Goal: Task Accomplishment & Management: Manage account settings

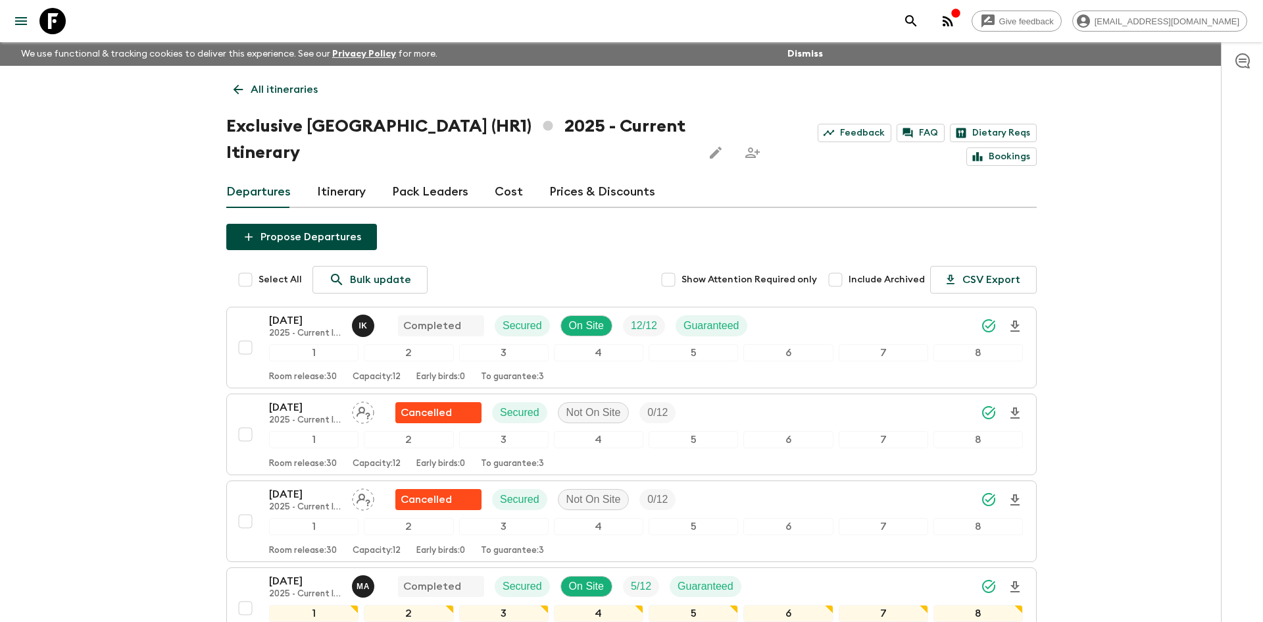
click at [278, 90] on p "All itineraries" at bounding box center [284, 90] width 67 height 16
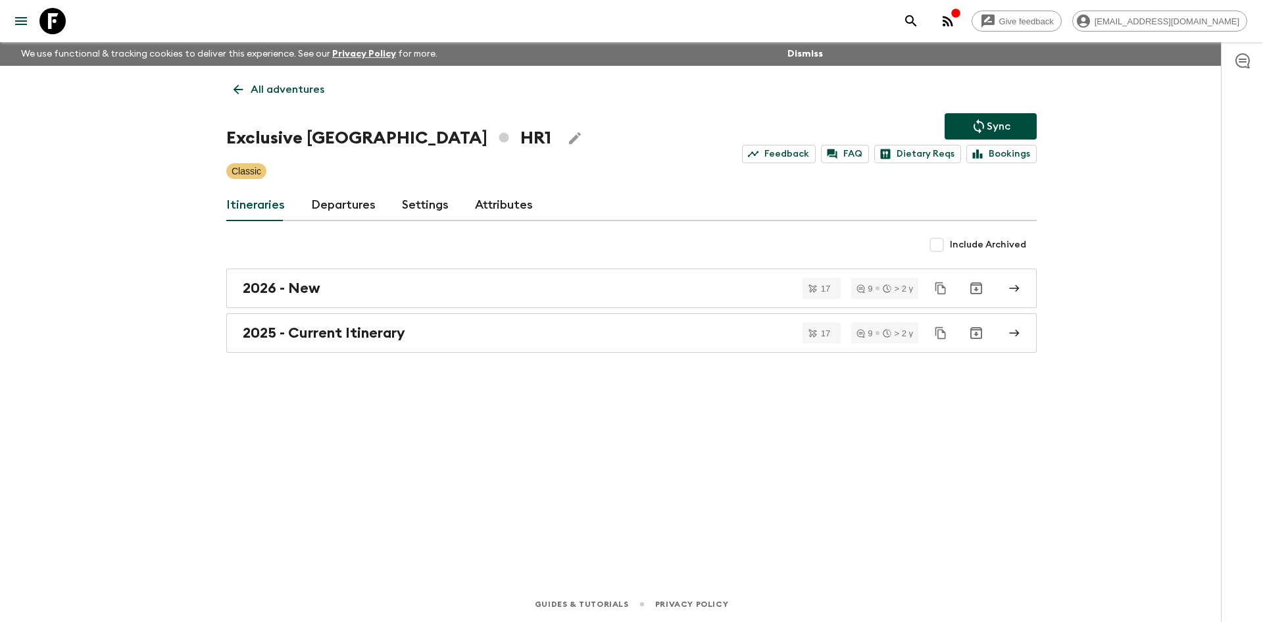
click at [278, 90] on p "All adventures" at bounding box center [288, 90] width 74 height 16
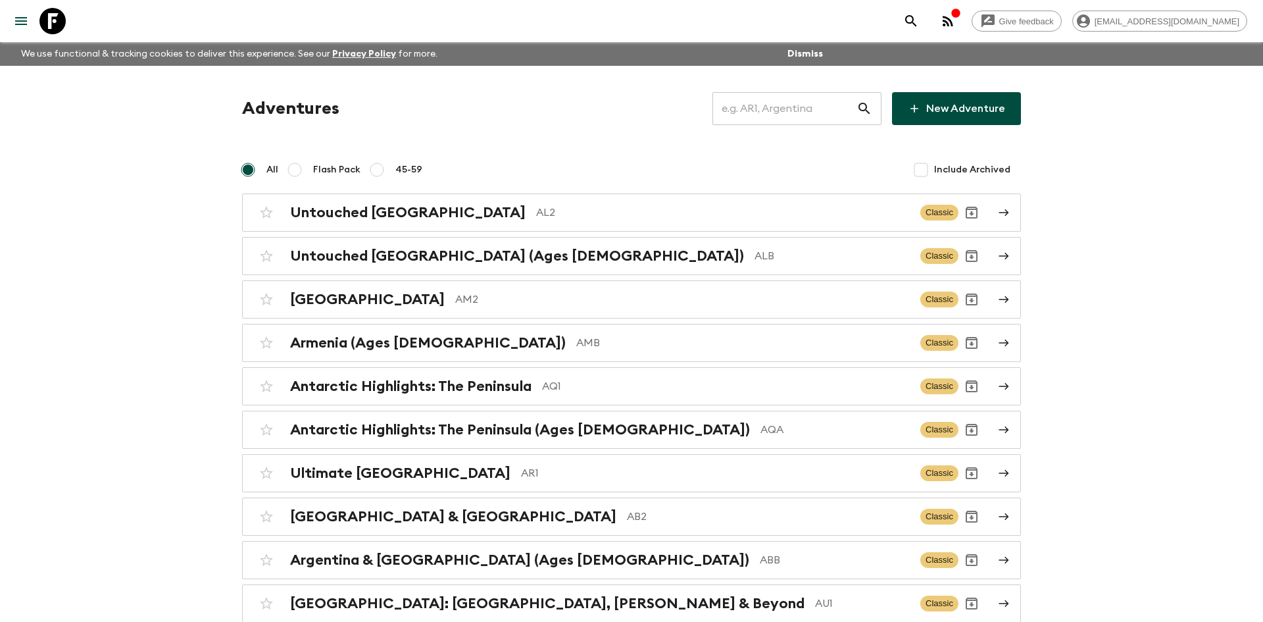
click at [745, 105] on input "text" at bounding box center [784, 108] width 144 height 37
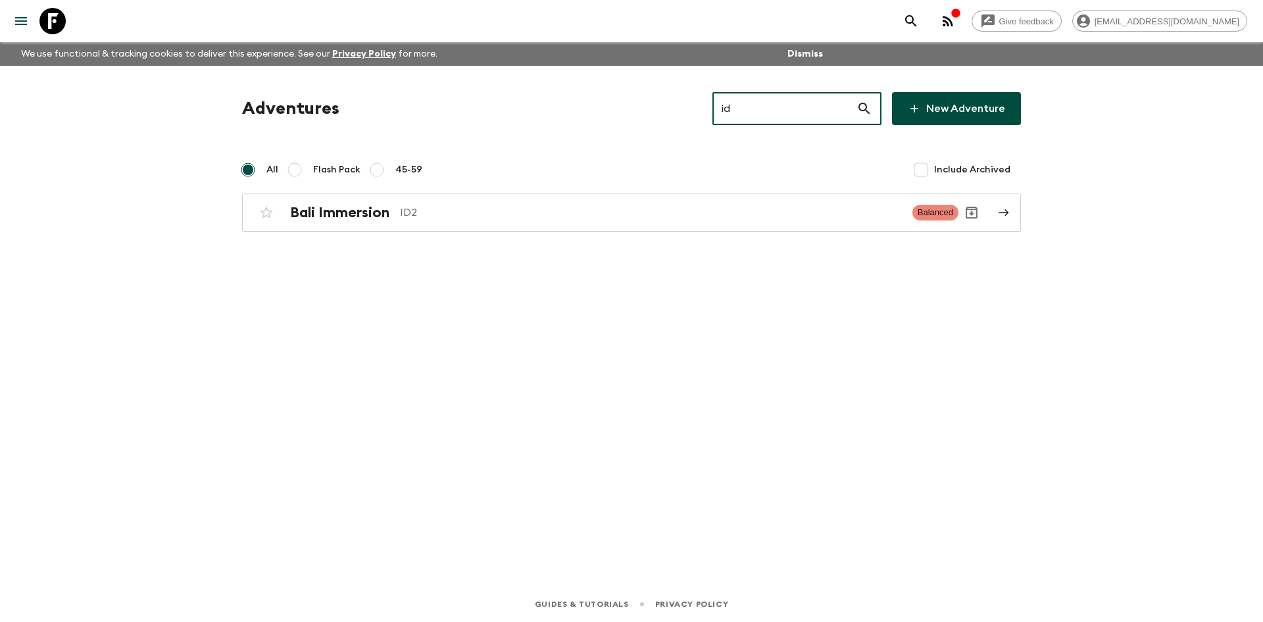
type input "id2"
click at [476, 213] on p "ID2" at bounding box center [651, 213] width 502 height 16
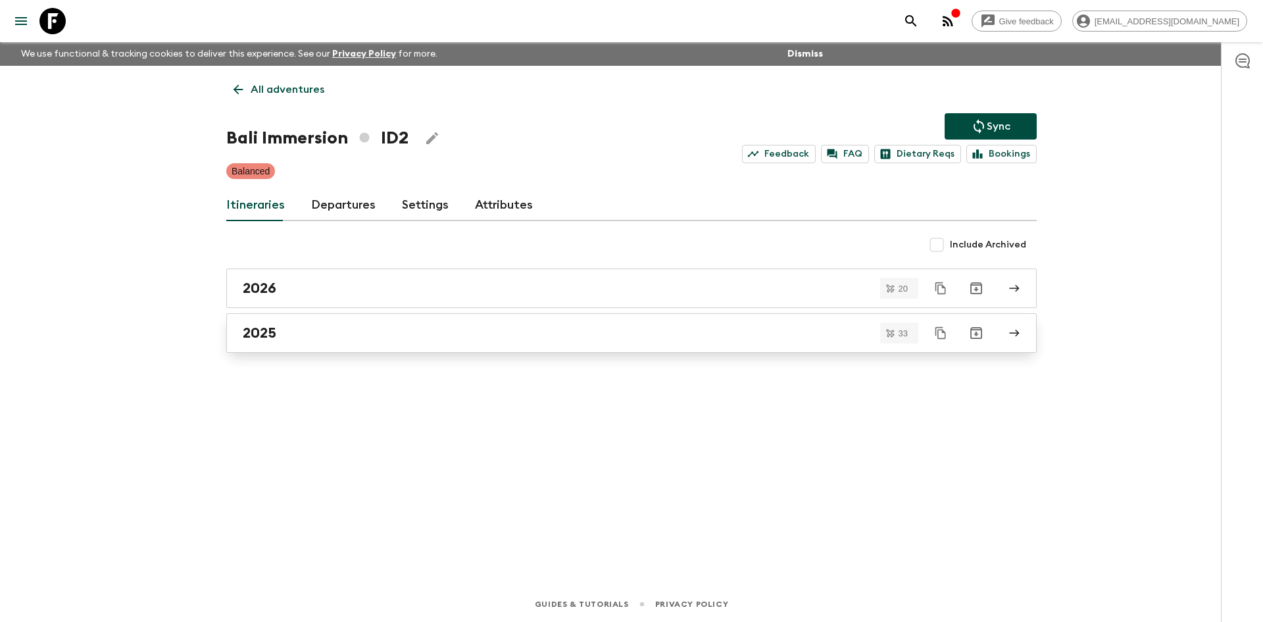
click at [343, 337] on div "2025" at bounding box center [619, 332] width 753 height 17
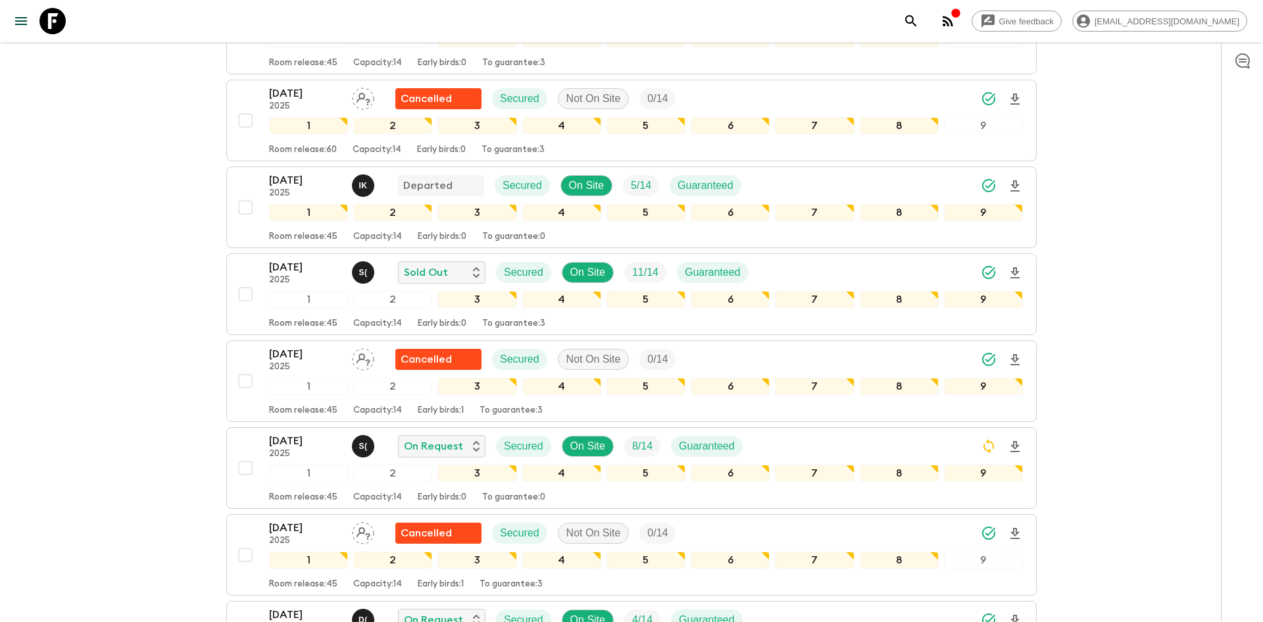
scroll to position [727, 0]
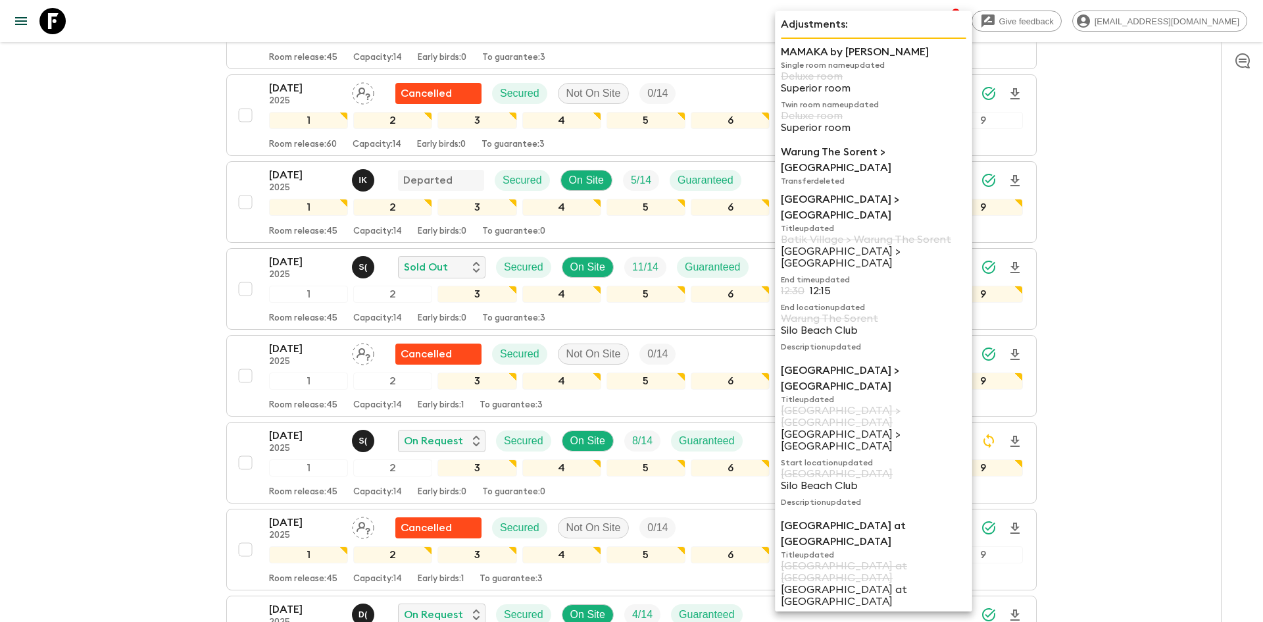
click at [783, 518] on p "[GEOGRAPHIC_DATA] at [GEOGRAPHIC_DATA]" at bounding box center [874, 534] width 186 height 32
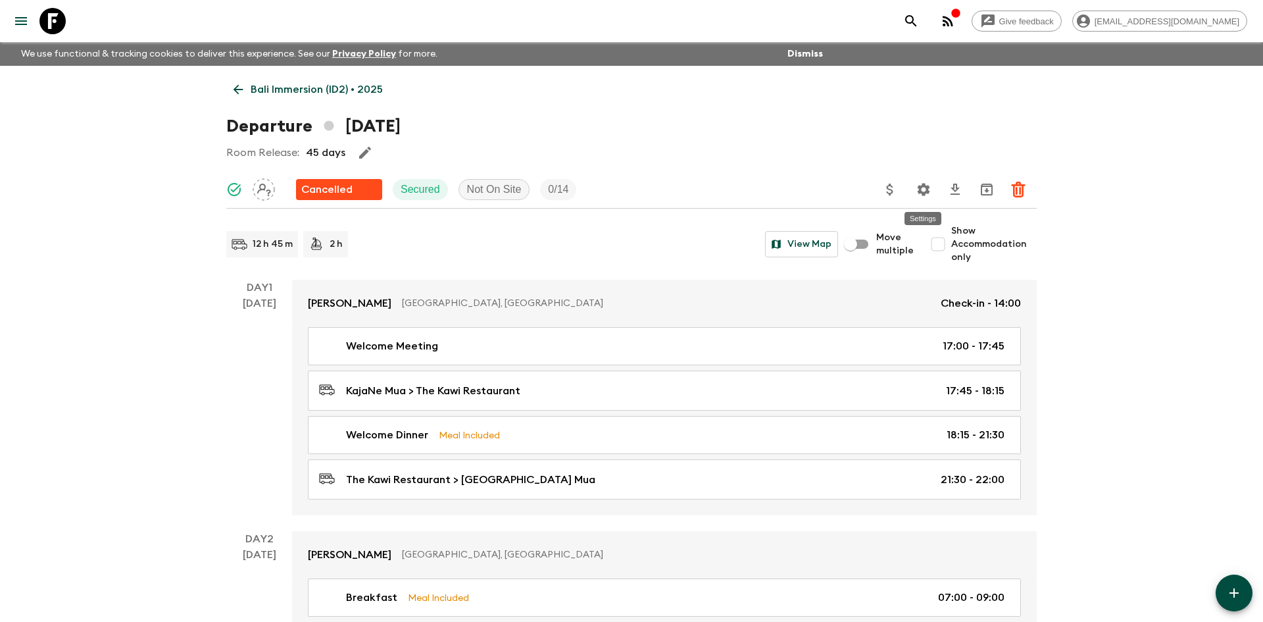
click at [929, 193] on icon "Settings" at bounding box center [924, 190] width 16 height 16
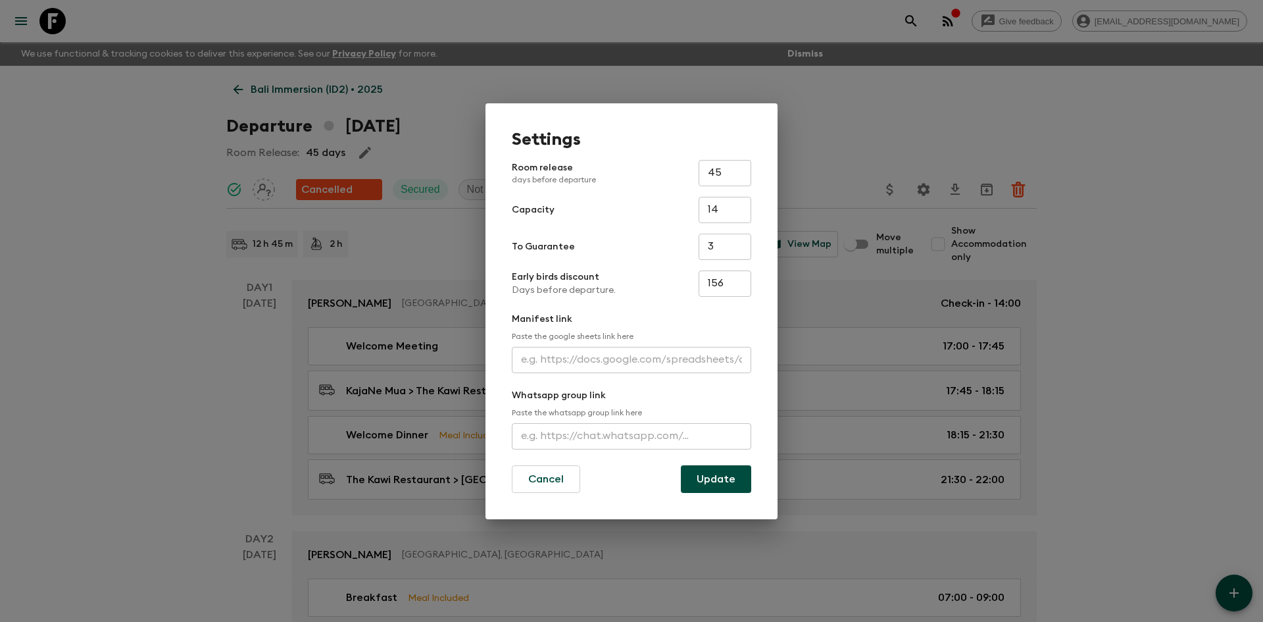
click at [59, 162] on div "Settings Room release days before departure 45 ​ Capacity 14 ​ To Guarantee 3 ​…" at bounding box center [631, 311] width 1263 height 622
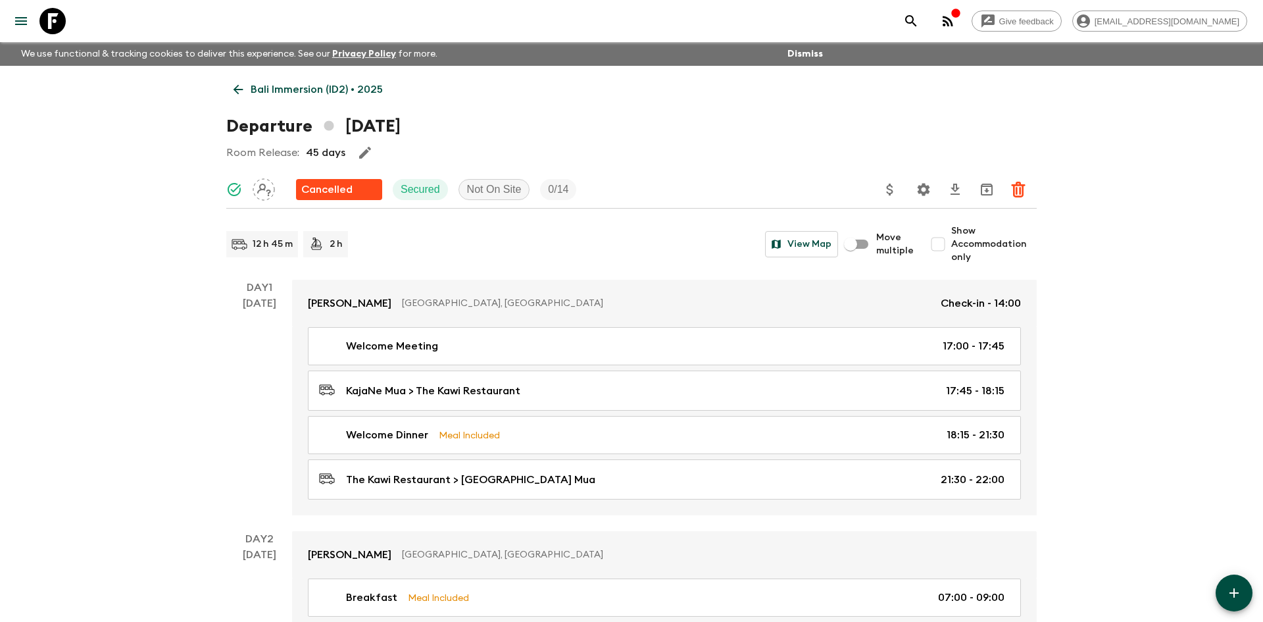
click at [312, 80] on link "Bali Immersion (ID2) • 2025" at bounding box center [308, 89] width 164 height 26
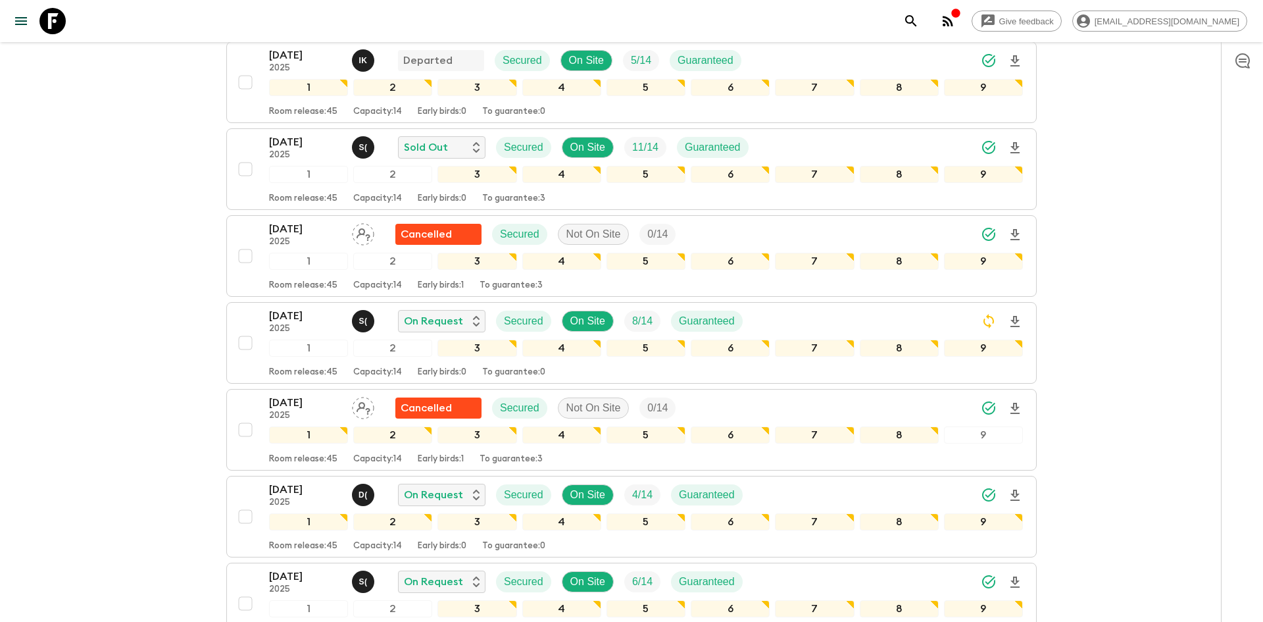
scroll to position [978, 0]
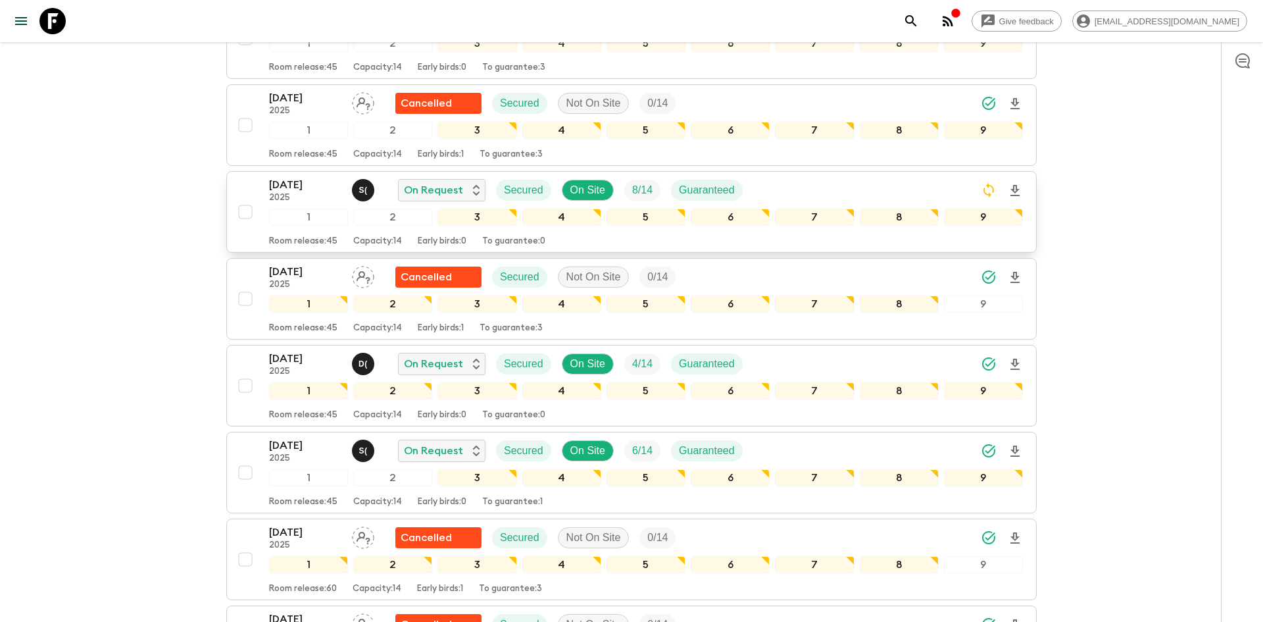
click at [811, 189] on div "[DATE] 2025 S ( On Request Secured On Site 8 / 14 Guaranteed" at bounding box center [646, 190] width 754 height 26
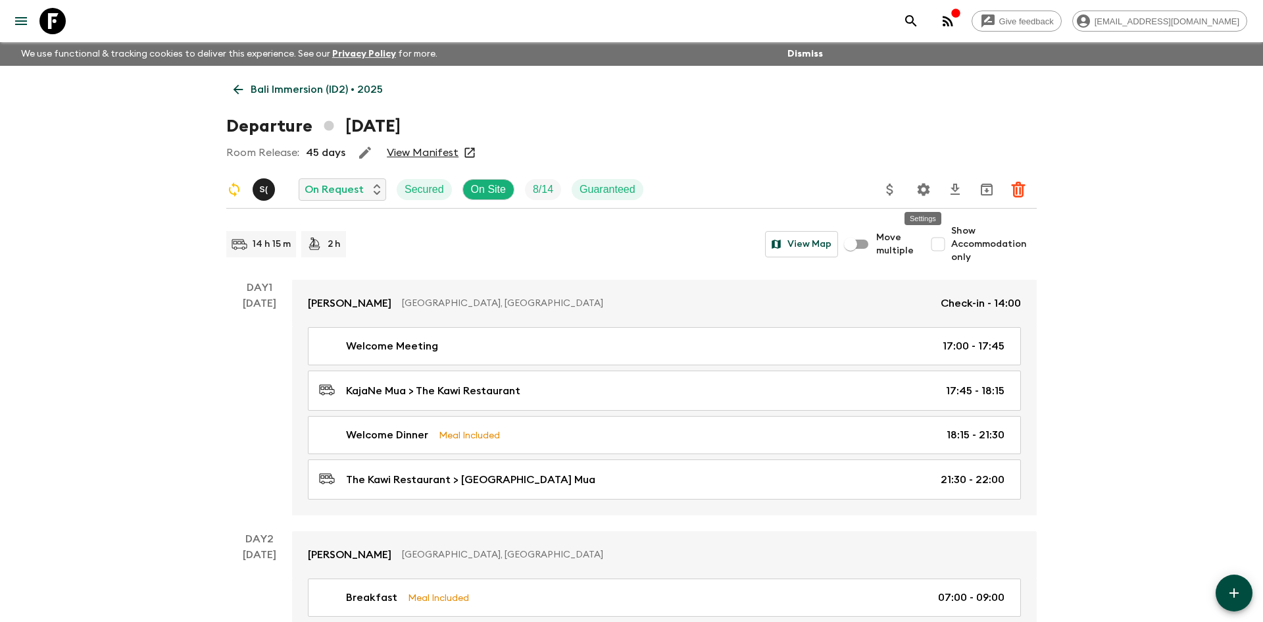
click at [920, 193] on icon "Settings" at bounding box center [924, 189] width 12 height 12
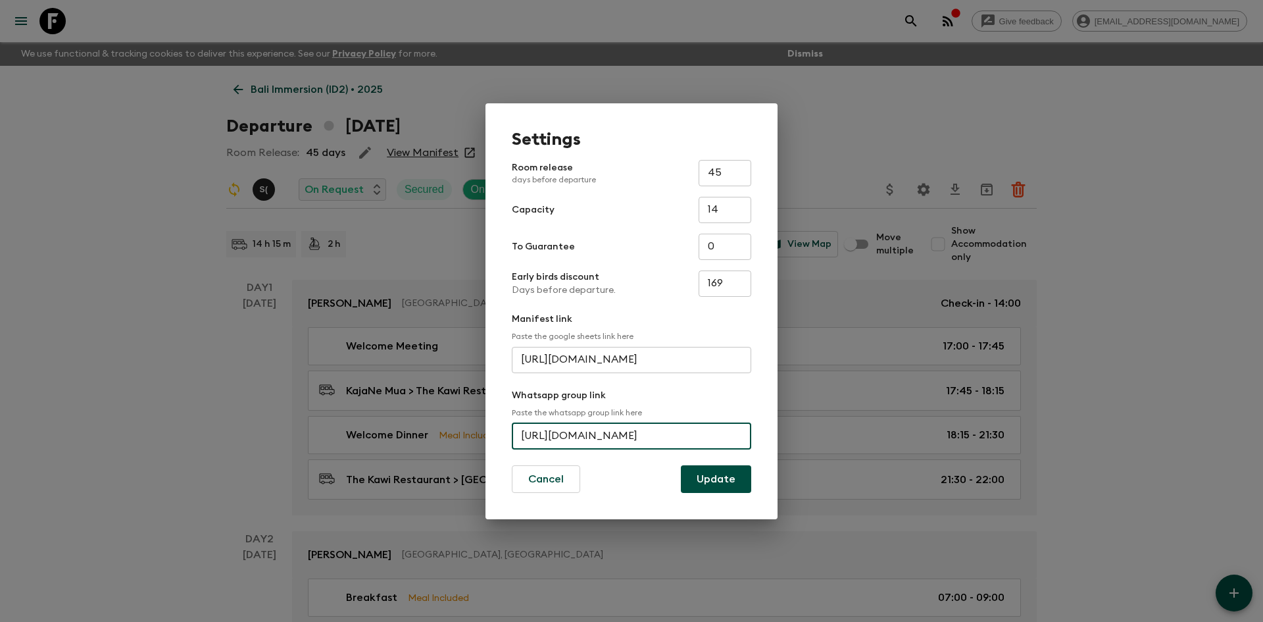
scroll to position [0, 53]
drag, startPoint x: 520, startPoint y: 434, endPoint x: 764, endPoint y: 441, distance: 244.8
click at [764, 441] on div "Settings Room release days before departure 45 ​ Capacity 14 ​ To Guarantee 0 ​…" at bounding box center [631, 311] width 292 height 416
paste input "[URL][DOMAIN_NAME]"
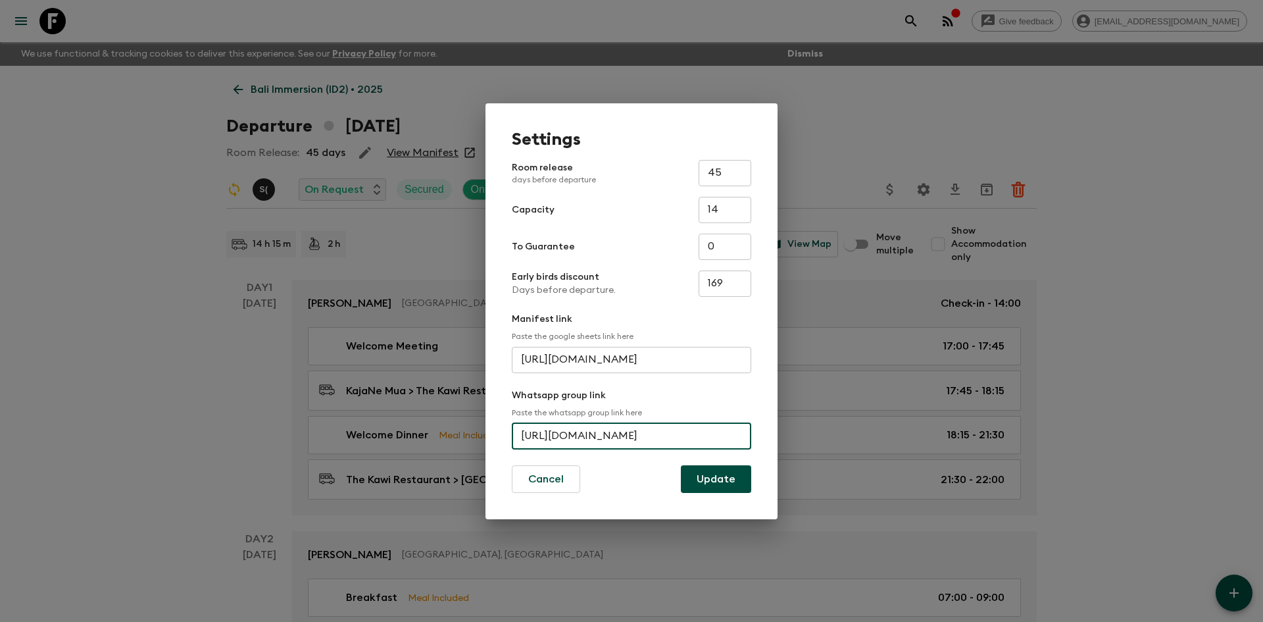
scroll to position [0, 49]
type input "[URL][DOMAIN_NAME]"
click at [718, 478] on button "Update" at bounding box center [716, 479] width 70 height 28
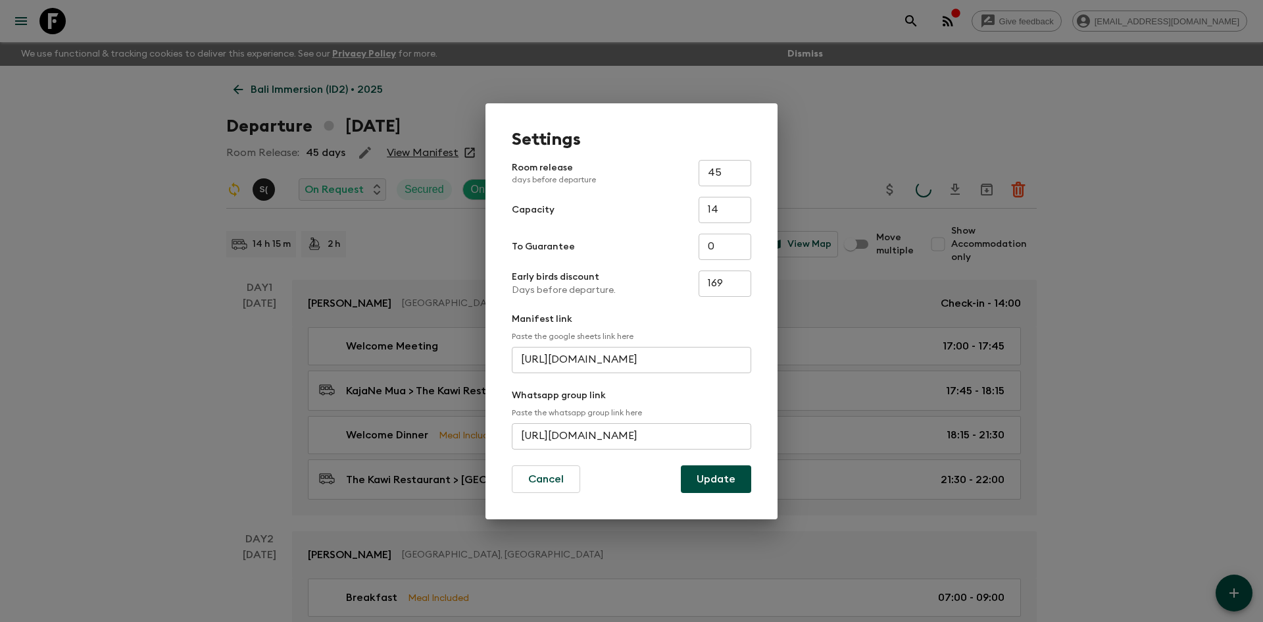
scroll to position [0, 0]
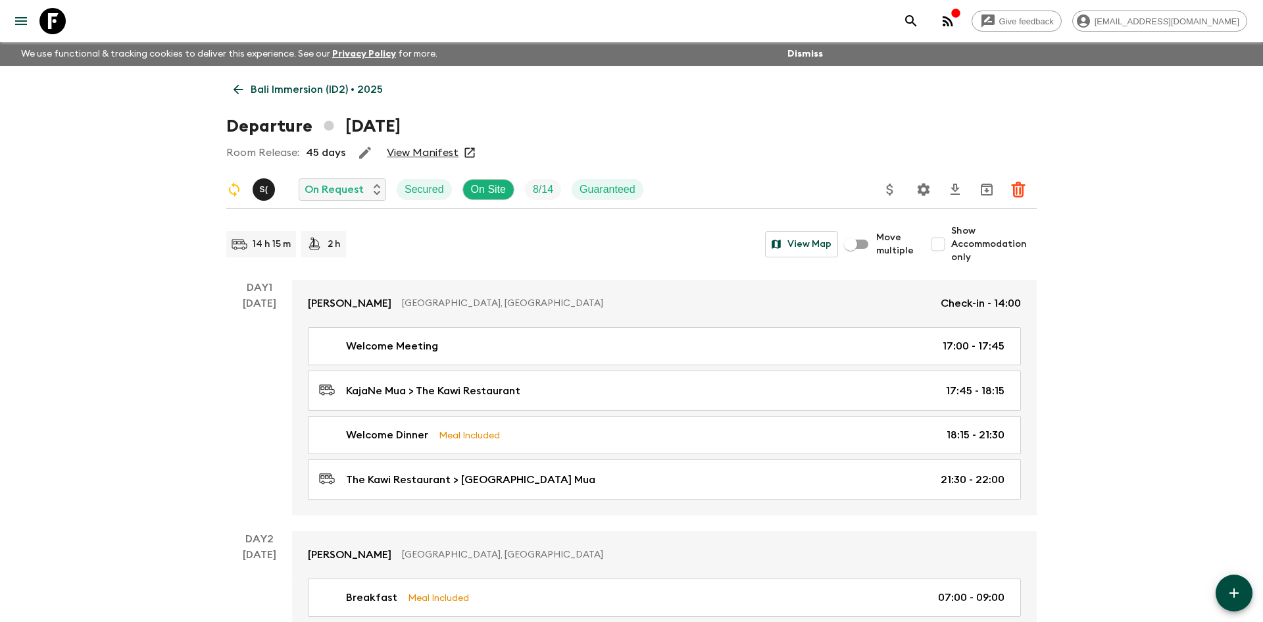
click at [270, 94] on p "Bali Immersion (ID2) • 2025" at bounding box center [317, 90] width 132 height 16
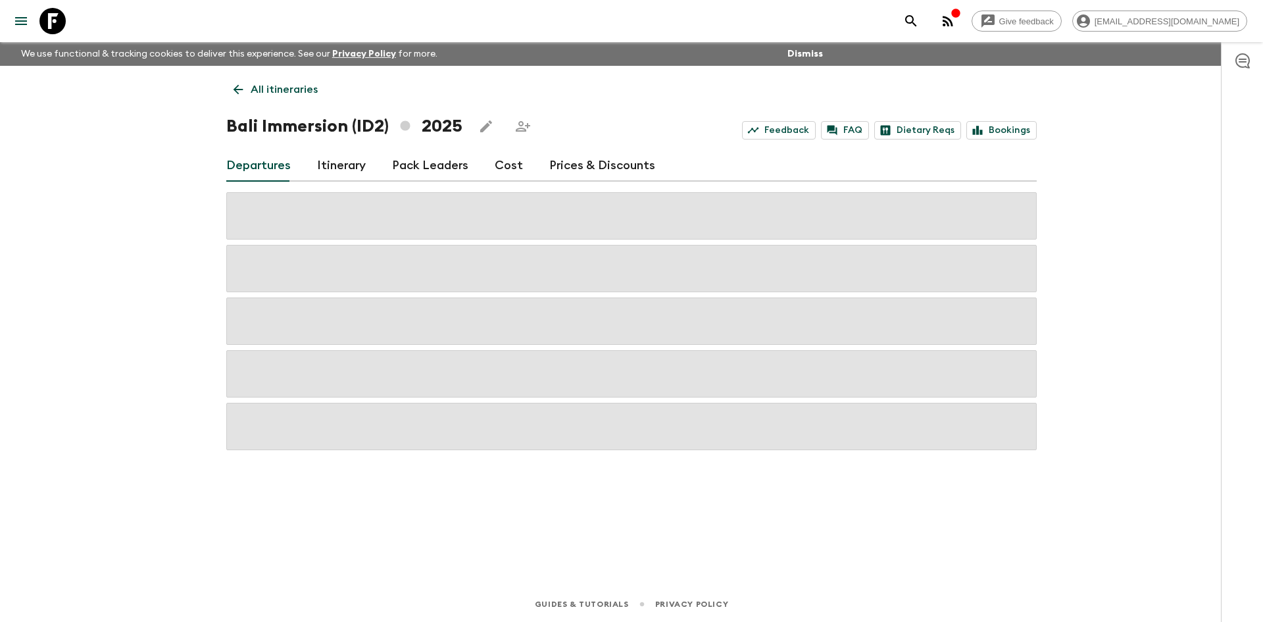
click at [270, 94] on p "All itineraries" at bounding box center [284, 90] width 67 height 16
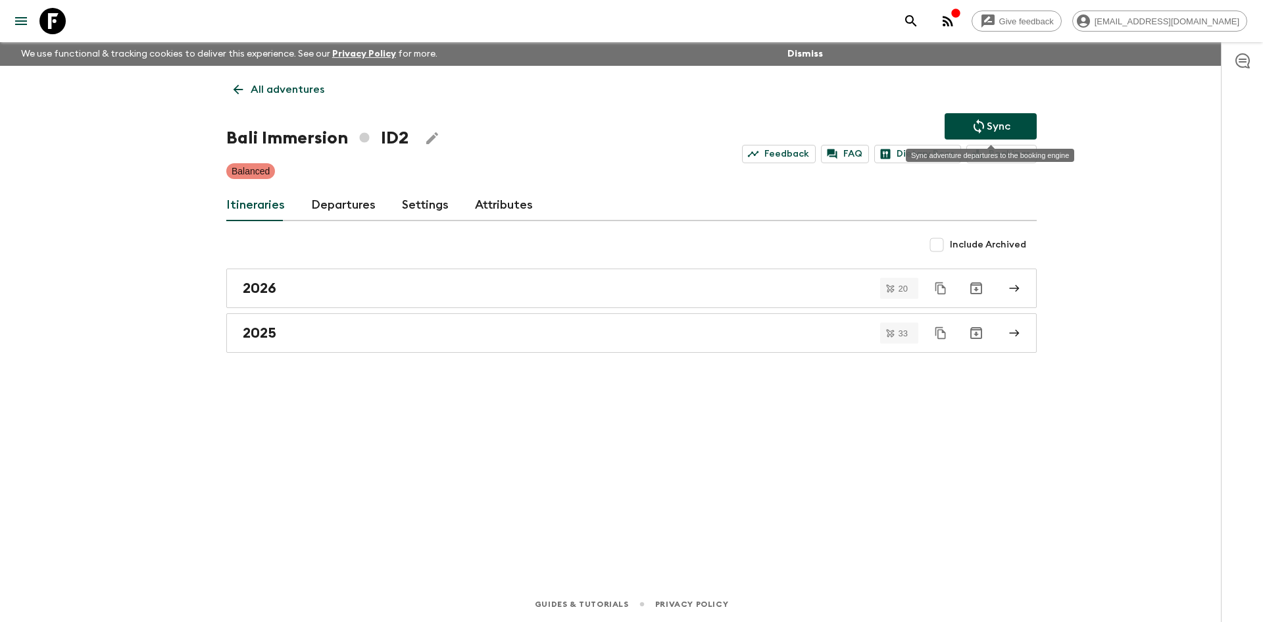
click at [996, 128] on p "Sync" at bounding box center [999, 126] width 24 height 16
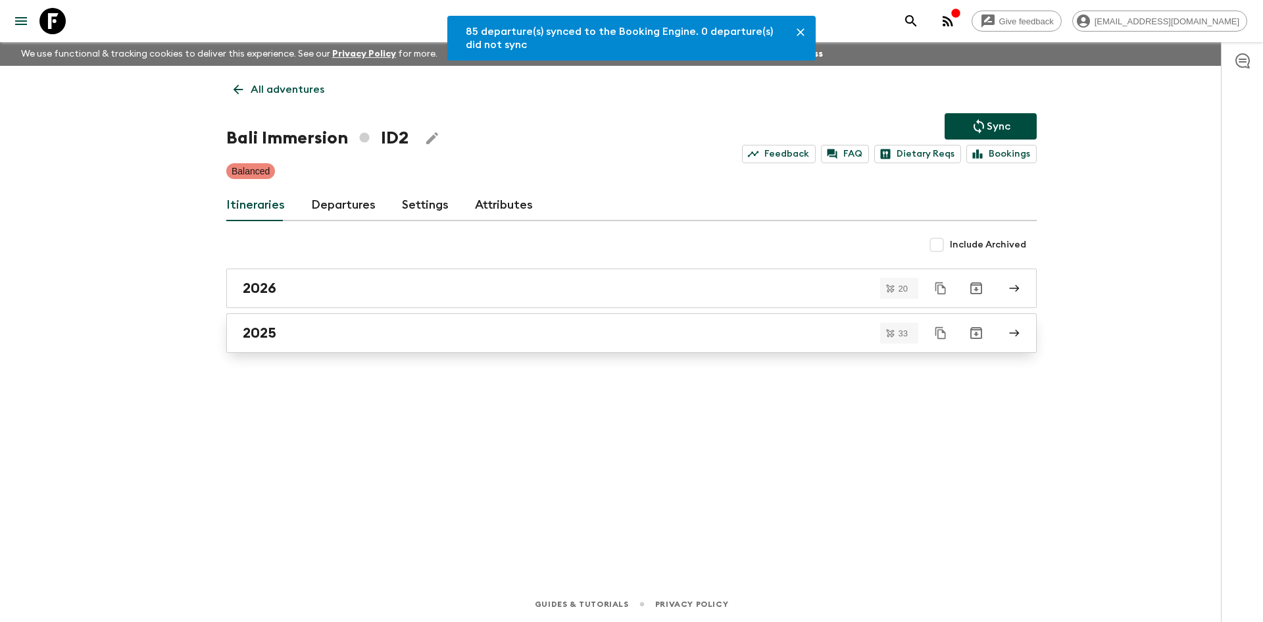
click at [371, 326] on div "2025" at bounding box center [619, 332] width 753 height 17
